Goal: Find specific fact: Find contact information

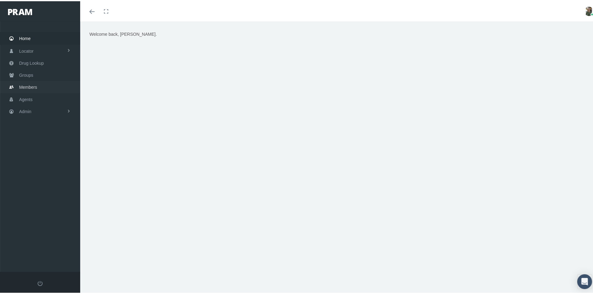
click at [33, 88] on span "Members" at bounding box center [28, 86] width 18 height 12
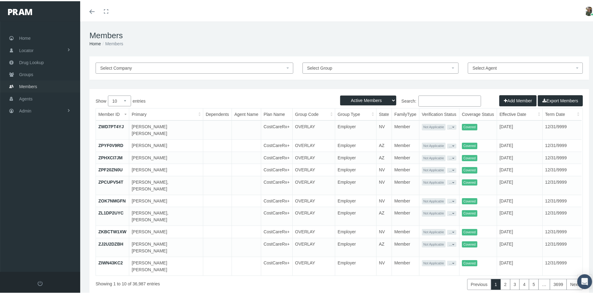
click at [27, 86] on span "Members" at bounding box center [28, 86] width 18 height 12
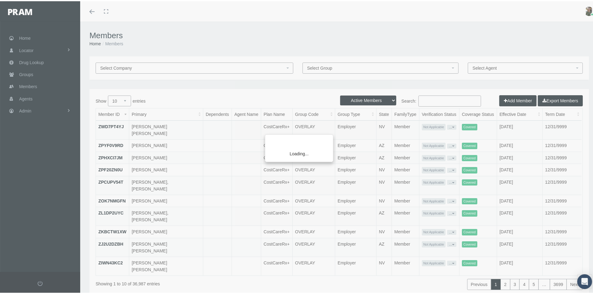
click at [426, 96] on div "Loading..." at bounding box center [296, 147] width 593 height 294
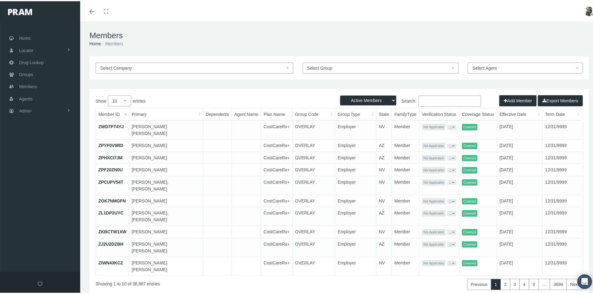
click at [426, 99] on input "Search:" at bounding box center [450, 99] width 63 height 11
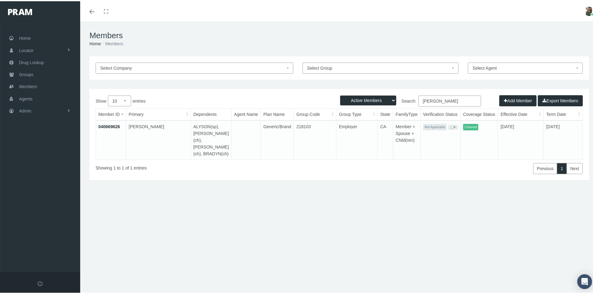
type input "bradley wilson"
click at [108, 126] on link "040669626" at bounding box center [109, 125] width 22 height 5
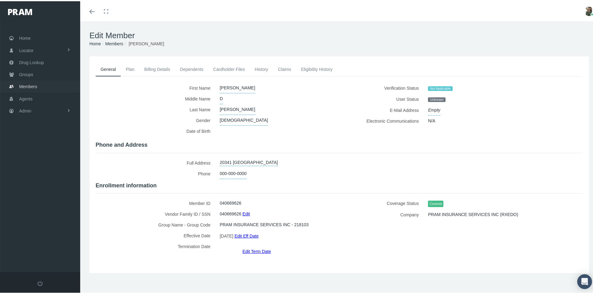
click at [32, 86] on span "Members" at bounding box center [28, 86] width 18 height 12
